Goal: Transaction & Acquisition: Purchase product/service

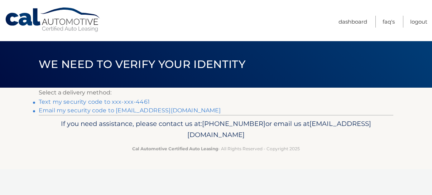
click at [105, 101] on link "Text my security code to xxx-xxx-4461" at bounding box center [94, 101] width 111 height 7
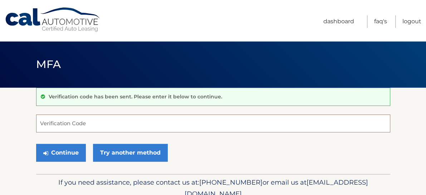
click at [45, 122] on input "Verification Code" at bounding box center [213, 124] width 354 height 18
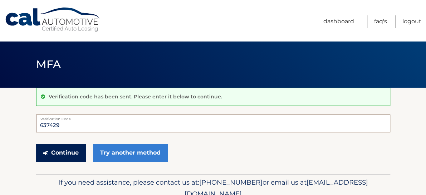
type input "637429"
click at [55, 152] on button "Continue" at bounding box center [61, 153] width 50 height 18
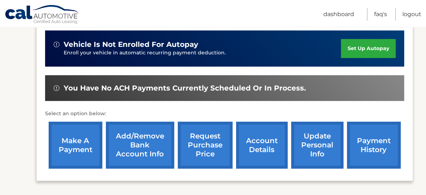
scroll to position [215, 0]
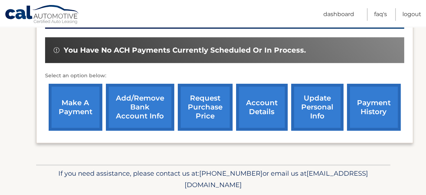
click at [64, 111] on link "make a payment" at bounding box center [76, 107] width 54 height 47
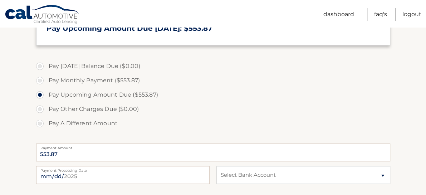
scroll to position [215, 0]
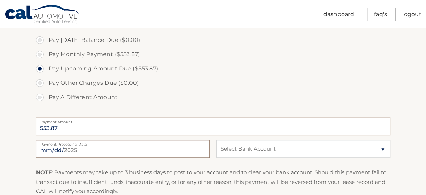
click at [89, 149] on input "[DATE]" at bounding box center [123, 149] width 174 height 18
type input "[DATE]"
click at [382, 148] on select "Select Bank Account Checking M &amp; T BANK *****3240 Checking M &amp; T BANK *…" at bounding box center [304, 149] width 174 height 18
select select "MjBmNzE0ODctZDk4ZC00NTkxLWIzY2YtZWJkNDIzMjEzYWVk"
click at [217, 140] on select "Select Bank Account Checking M &amp; T BANK *****3240 Checking M &amp; T BANK *…" at bounding box center [304, 149] width 174 height 18
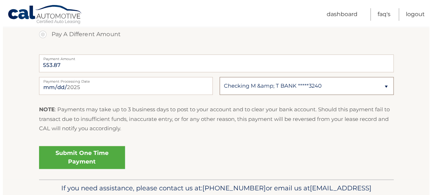
scroll to position [280, 0]
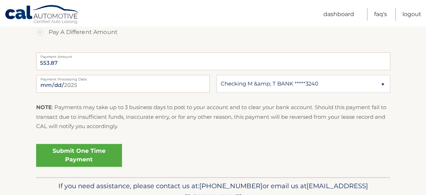
click at [95, 155] on link "Submit One Time Payment" at bounding box center [79, 155] width 86 height 23
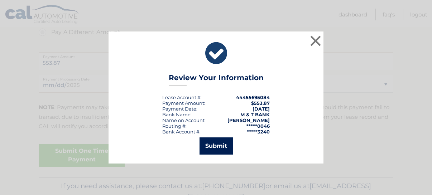
click at [212, 142] on button "Submit" at bounding box center [215, 145] width 33 height 17
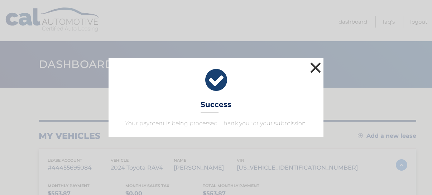
click at [315, 67] on button "×" at bounding box center [315, 67] width 14 height 14
